Goal: Task Accomplishment & Management: Use online tool/utility

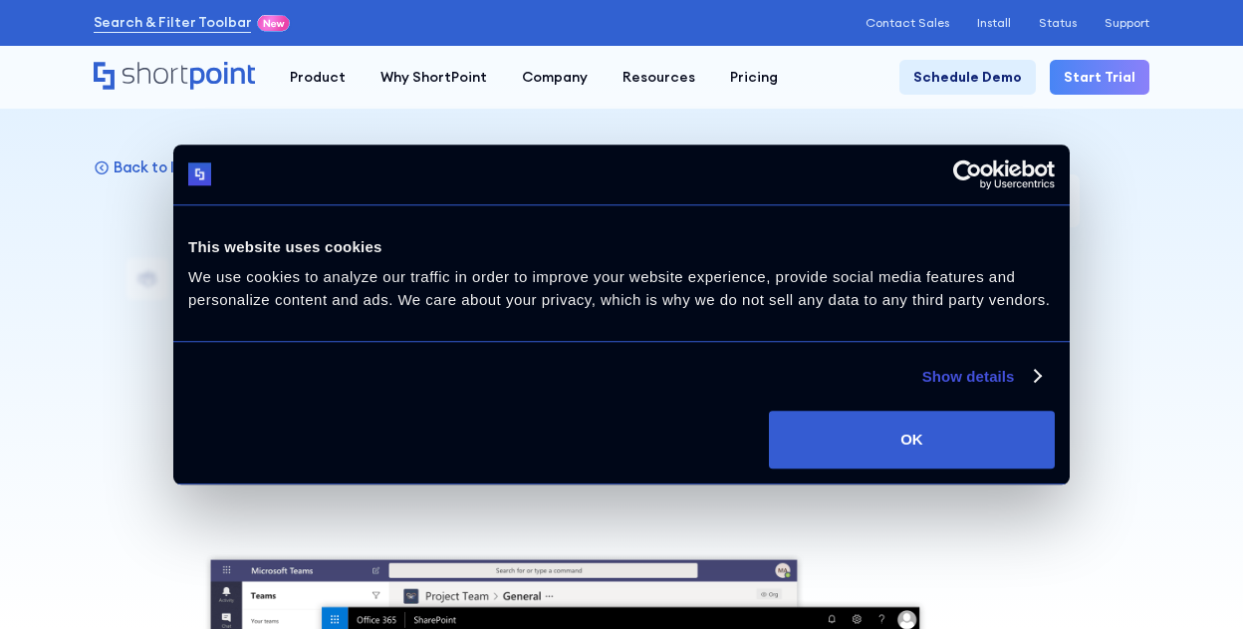
click at [979, 407] on div "Do not sell or share my personal information Deny Allow selection Customize OK" at bounding box center [621, 439] width 896 height 88
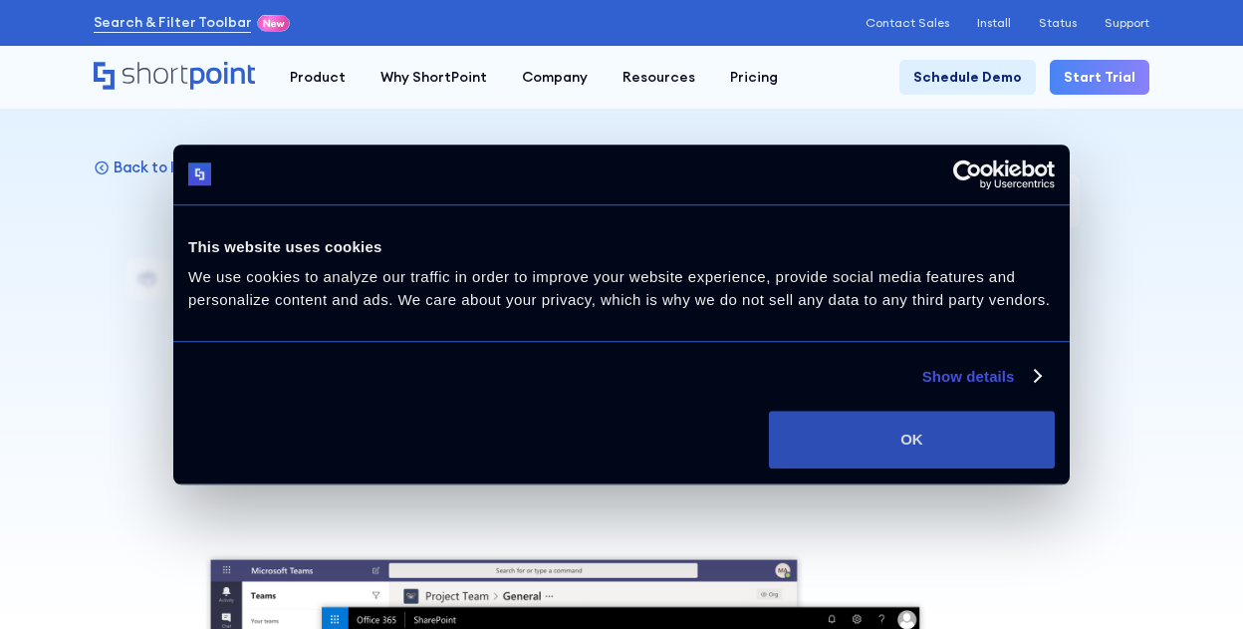
click at [977, 420] on button "OK" at bounding box center [912, 439] width 286 height 58
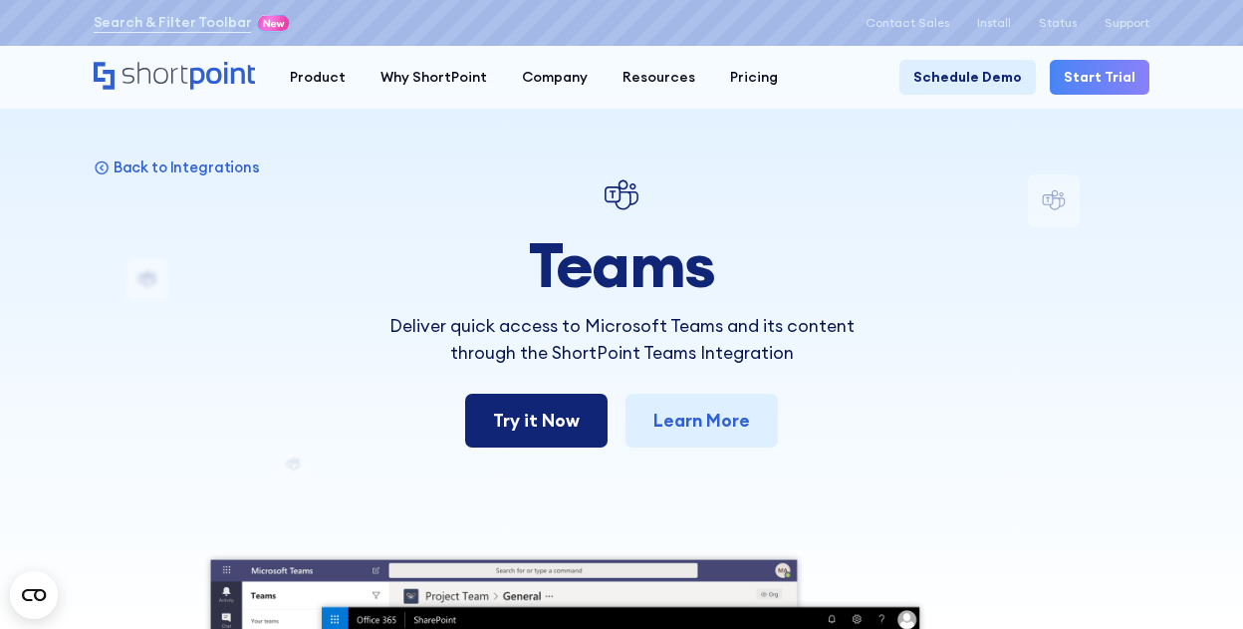
click at [548, 428] on link "Try it Now" at bounding box center [536, 420] width 142 height 54
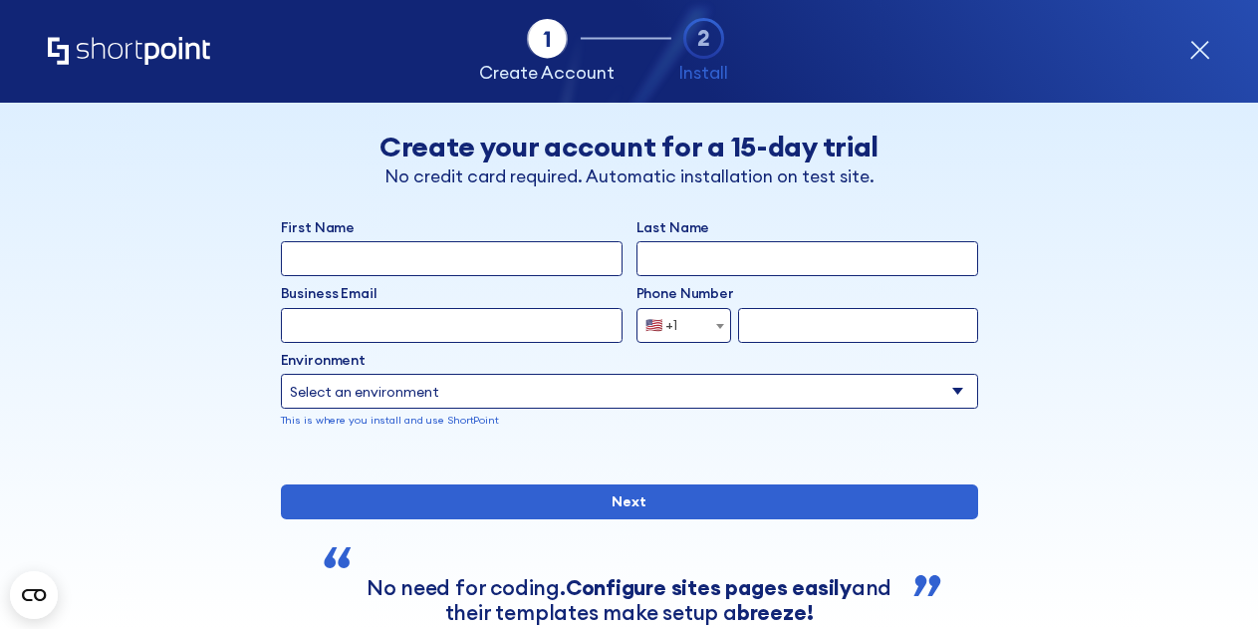
click at [1195, 48] on icon "form" at bounding box center [1199, 50] width 21 height 21
